Goal: Find specific page/section: Find specific page/section

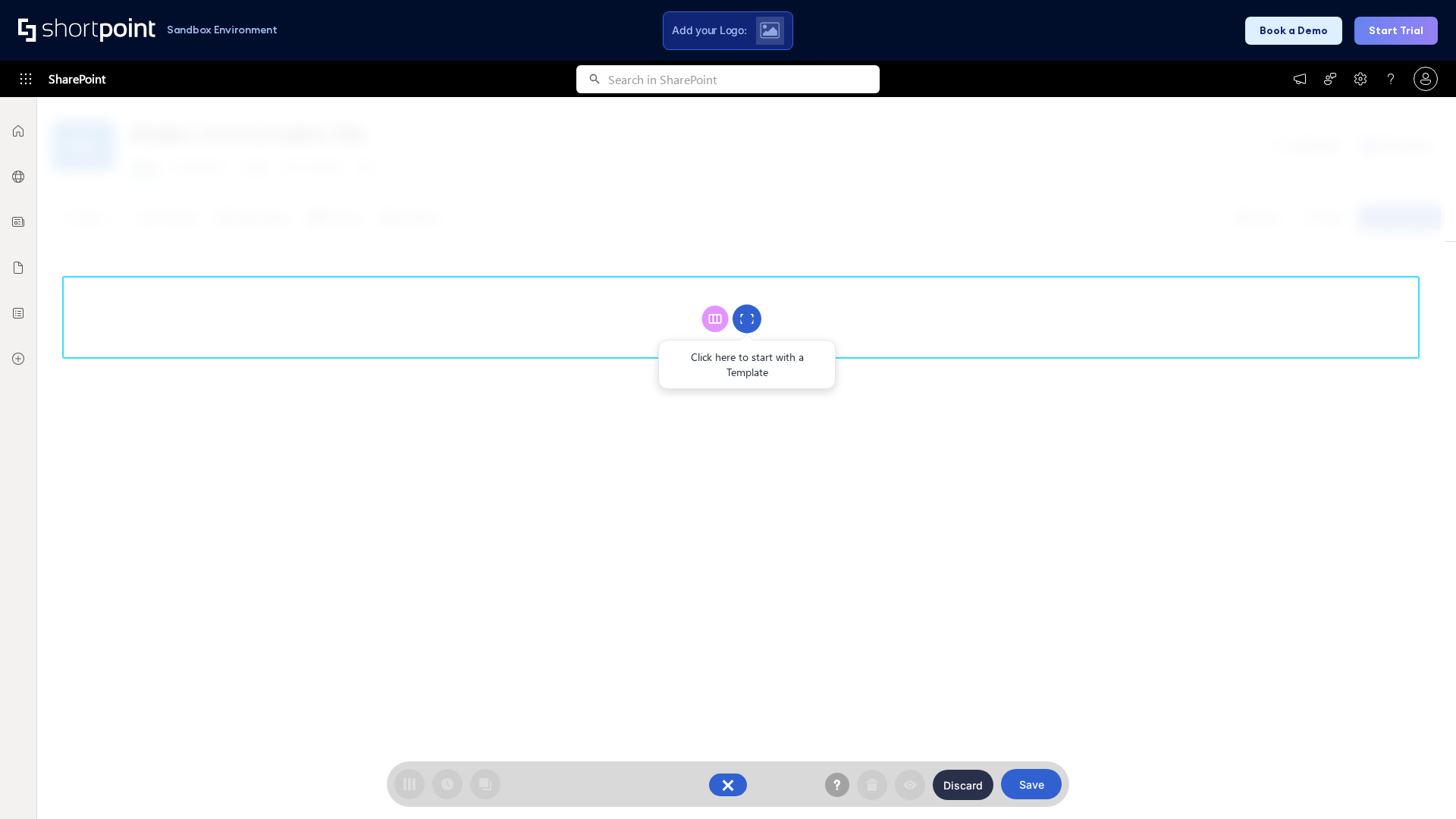
click at [747, 318] on circle at bounding box center [747, 319] width 28 height 28
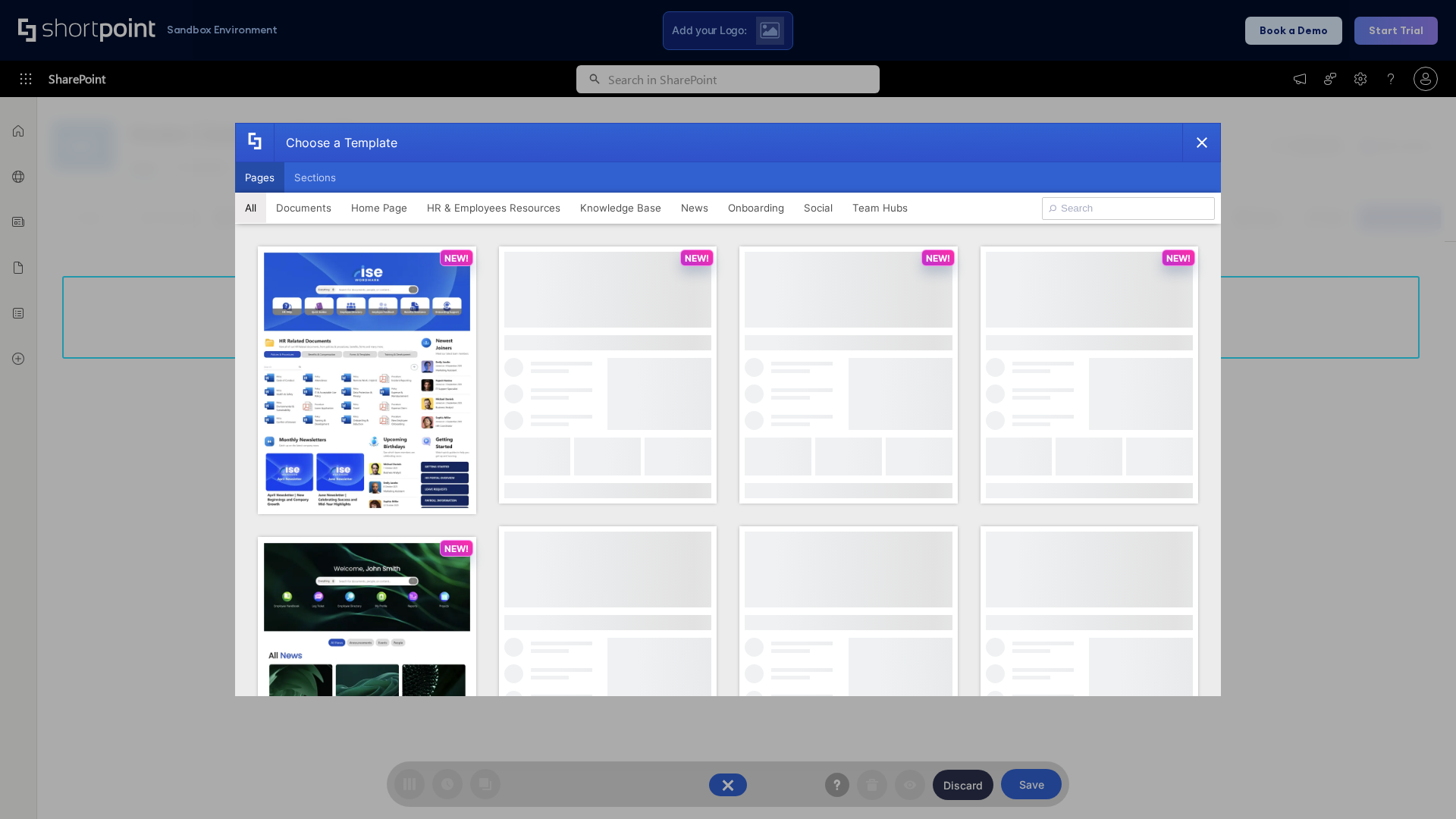
click at [260, 178] on button "Pages" at bounding box center [259, 177] width 49 height 30
type input "Knowledge Portal 2"
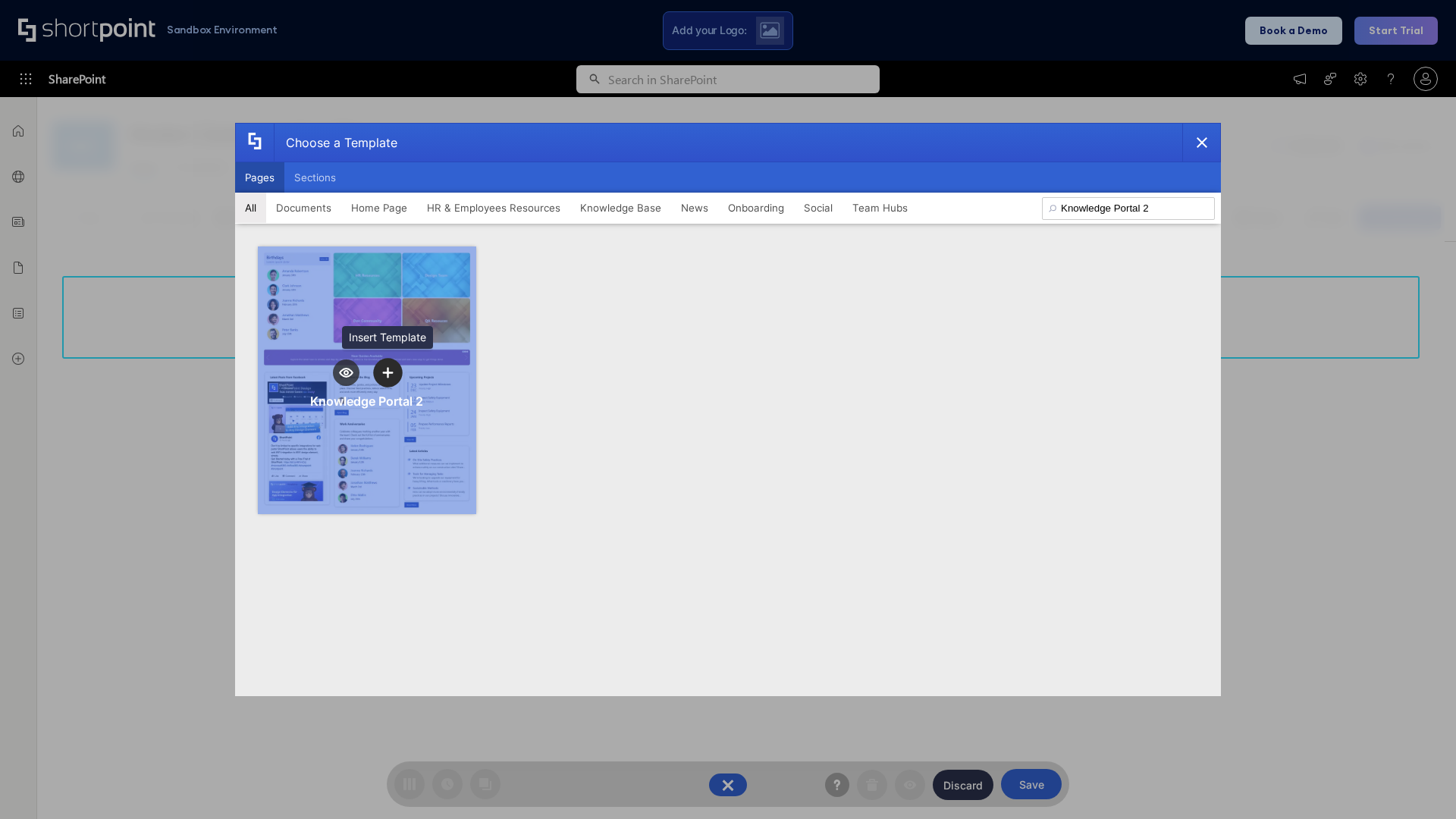
click at [388, 373] on icon "template selector" at bounding box center [388, 373] width 11 height 11
